Goal: Task Accomplishment & Management: Use online tool/utility

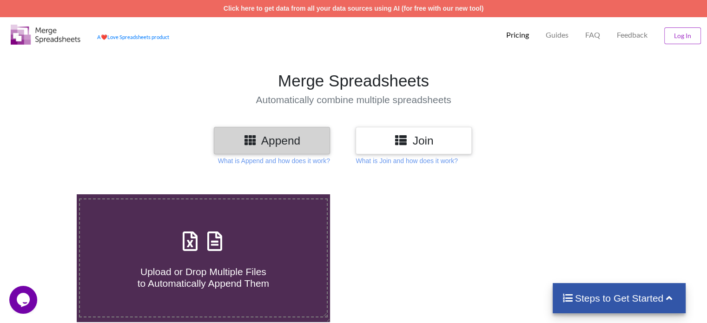
click at [277, 142] on h3 "Append" at bounding box center [272, 140] width 102 height 13
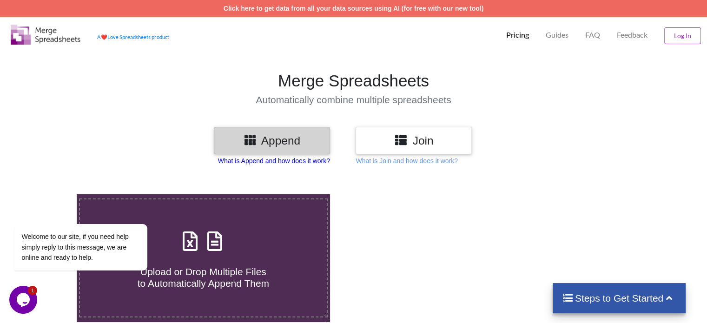
click at [283, 162] on p "What is Append and how does it work?" at bounding box center [274, 160] width 112 height 9
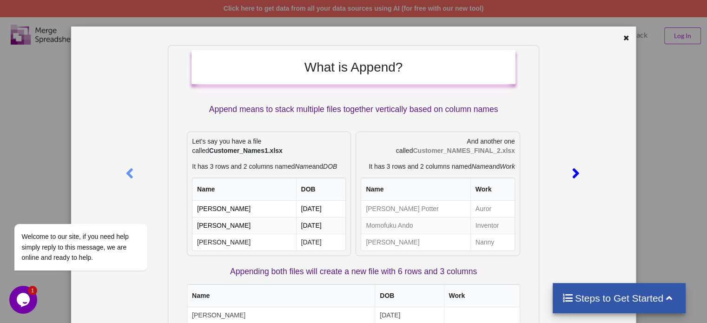
click at [573, 171] on icon at bounding box center [575, 169] width 19 height 16
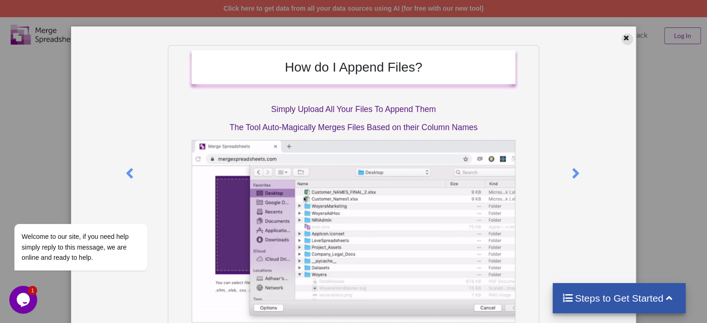
click at [623, 37] on icon at bounding box center [627, 36] width 8 height 7
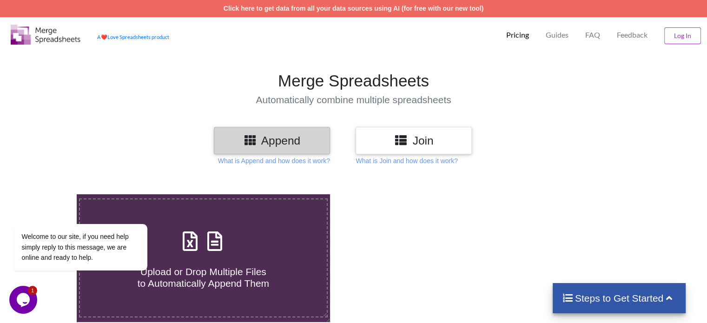
click at [427, 134] on h3 "Join" at bounding box center [414, 140] width 102 height 13
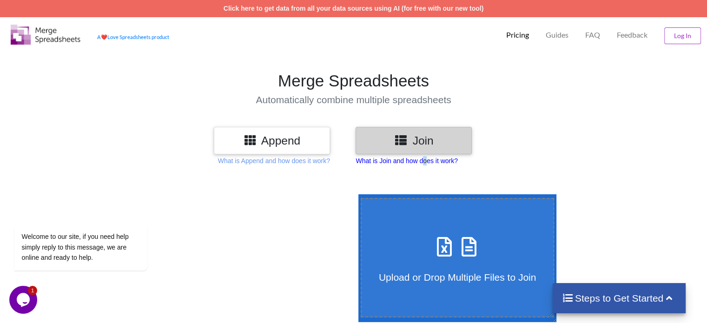
click at [426, 160] on p "What is Join and how does it work?" at bounding box center [407, 160] width 102 height 9
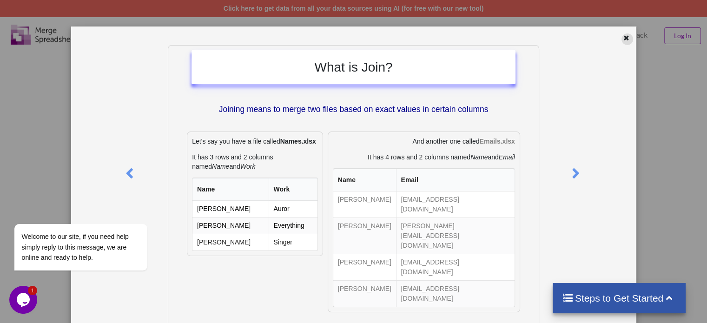
click at [623, 36] on icon at bounding box center [627, 36] width 8 height 7
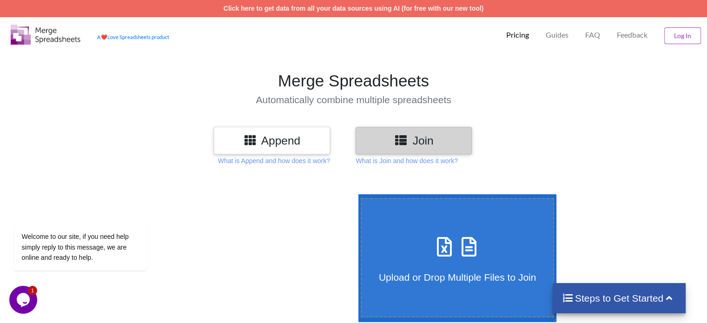
click at [334, 96] on h4 "Automatically combine multiple spreadsheets" at bounding box center [353, 100] width 716 height 12
click at [277, 139] on h3 "Append" at bounding box center [272, 140] width 102 height 13
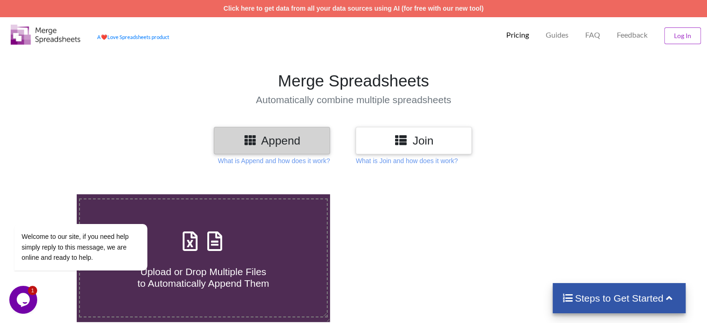
click at [396, 143] on icon at bounding box center [400, 140] width 13 height 12
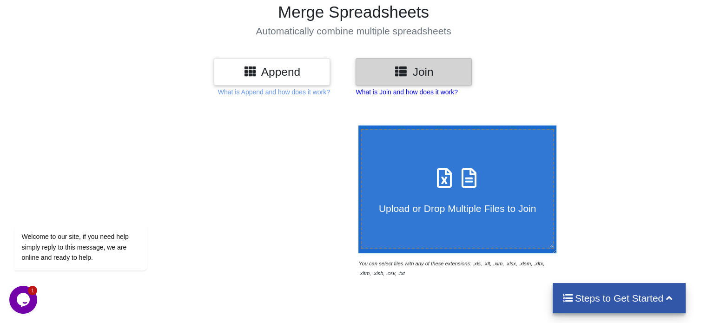
scroll to position [93, 0]
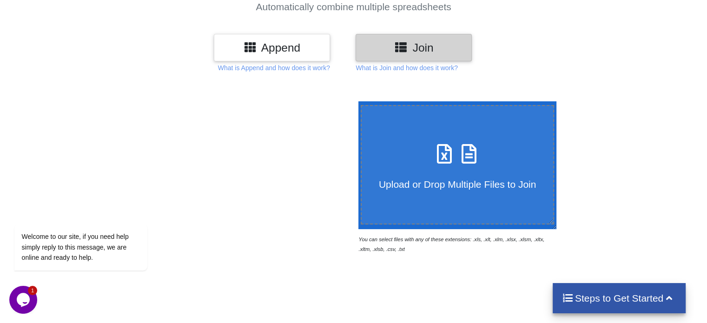
click at [288, 50] on h3 "Append" at bounding box center [272, 47] width 102 height 13
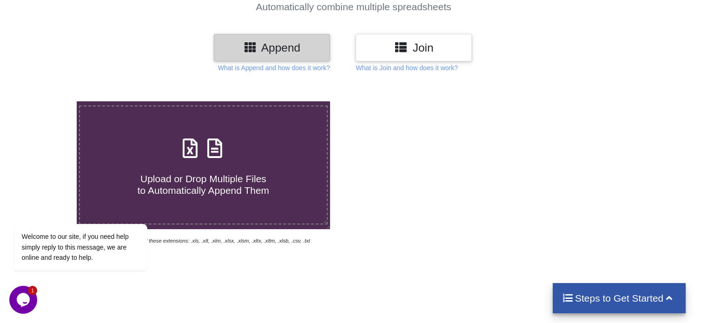
click at [215, 179] on span "Upload or Drop Multiple Files to Automatically Append Them" at bounding box center [204, 184] width 132 height 22
click at [48, 101] on input "Upload or Drop Multiple Files to Automatically Append Them" at bounding box center [48, 101] width 0 height 0
type input "C:\fakepath\Tweet_Nazaha_care.xlsx"
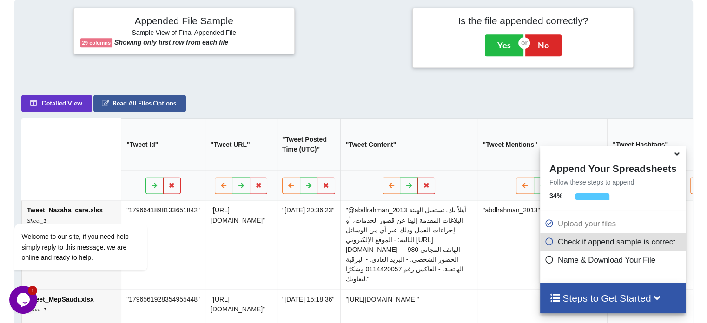
scroll to position [427, 0]
click at [677, 156] on icon at bounding box center [677, 152] width 10 height 8
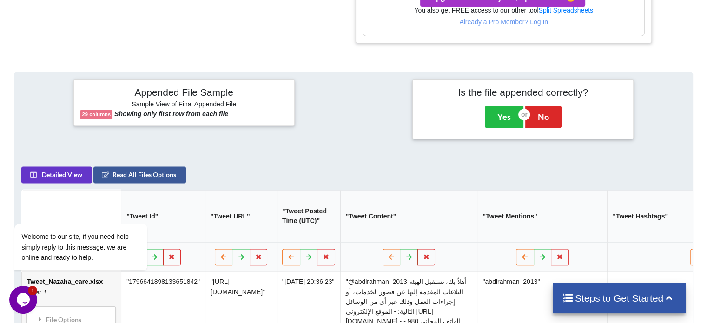
scroll to position [372, 0]
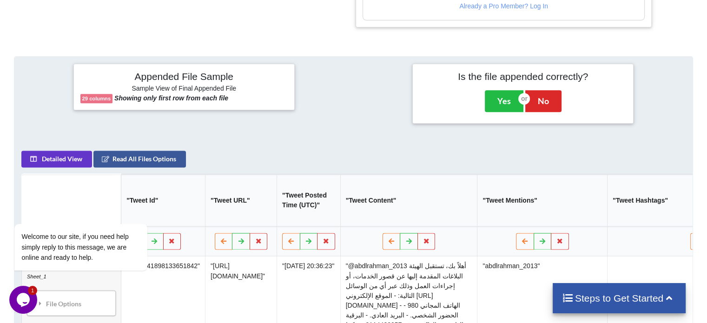
click at [611, 295] on h4 "Steps to Get Started" at bounding box center [619, 298] width 115 height 12
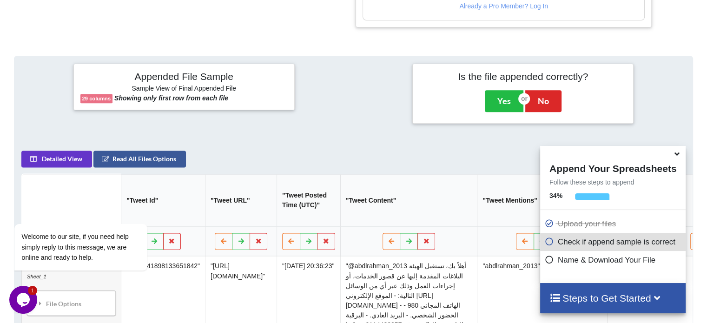
click at [548, 243] on icon at bounding box center [549, 240] width 9 height 8
click at [658, 114] on div at bounding box center [664, 94] width 57 height 60
click at [510, 104] on button "Yes" at bounding box center [504, 100] width 39 height 21
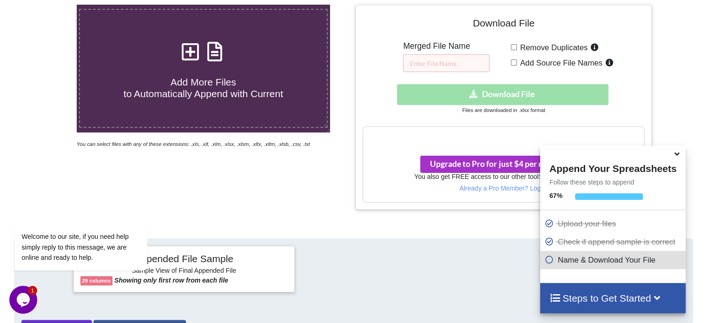
scroll to position [194, 0]
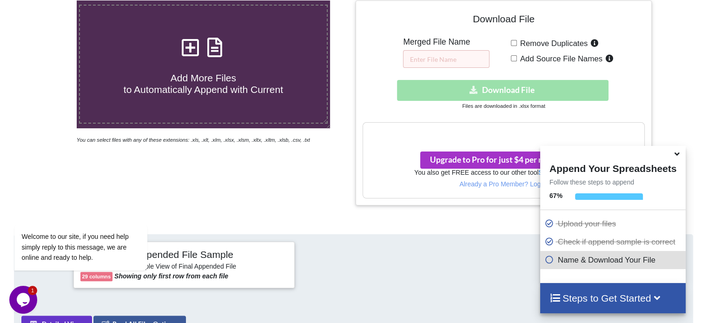
click at [677, 155] on icon at bounding box center [677, 152] width 10 height 8
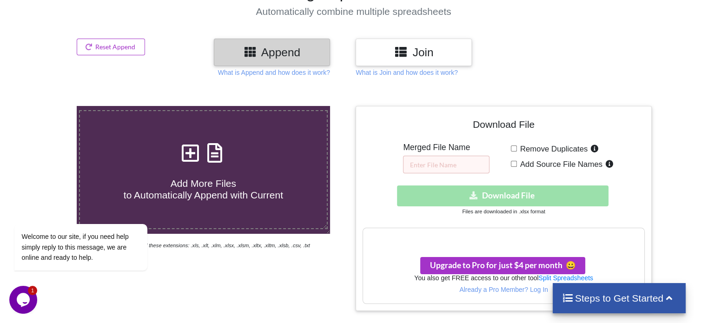
scroll to position [0, 0]
